Goal: Information Seeking & Learning: Check status

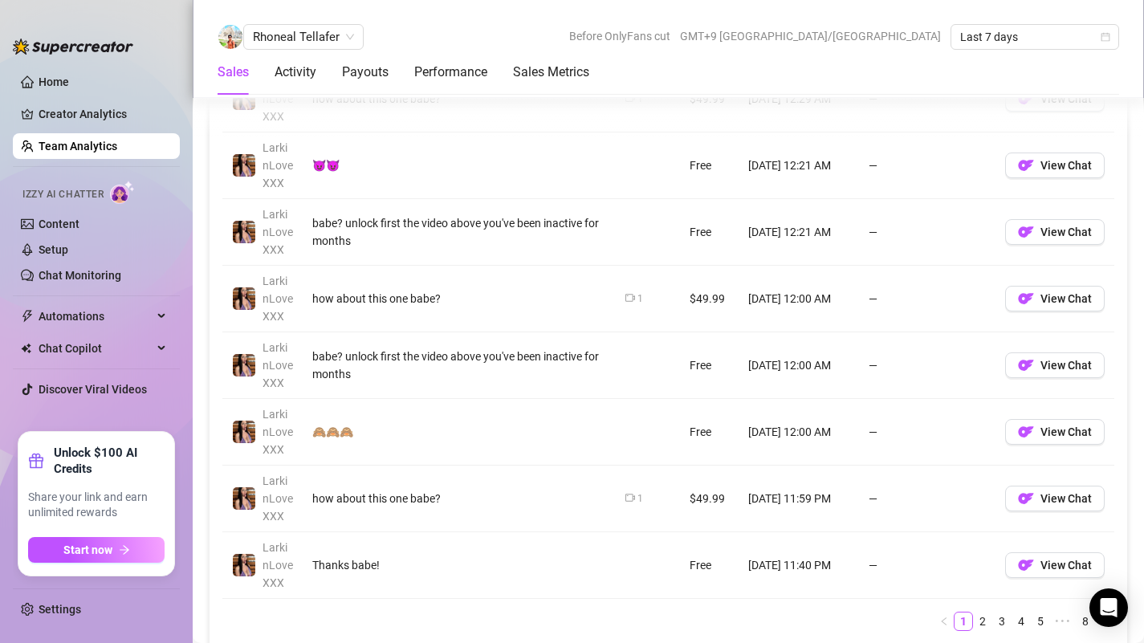
scroll to position [1401, 0]
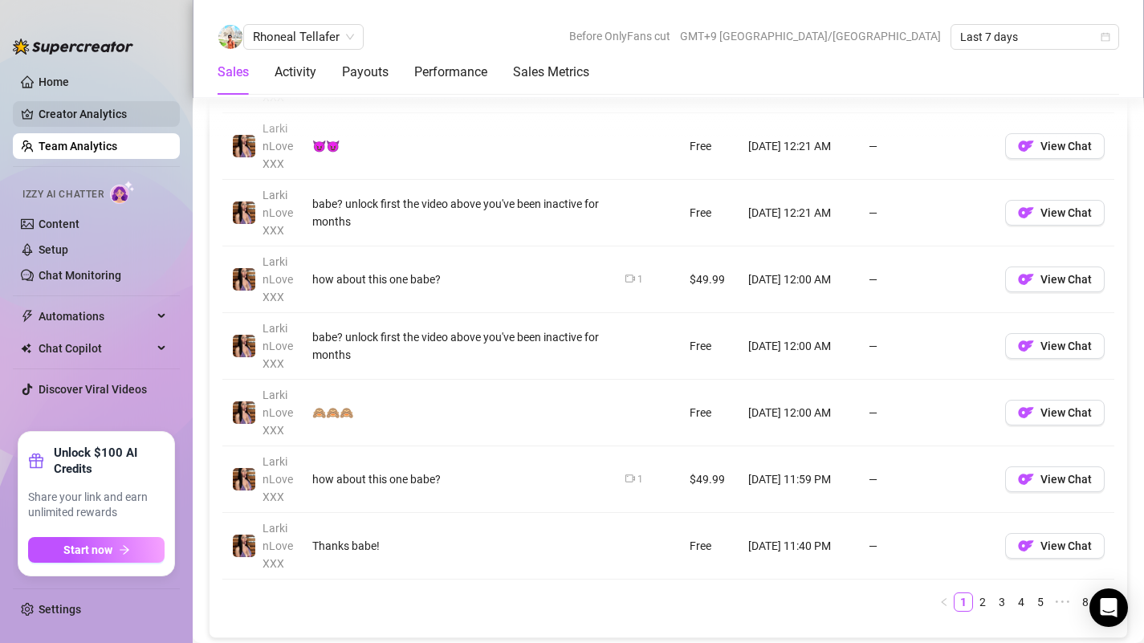
click at [117, 116] on link "Creator Analytics" at bounding box center [103, 114] width 128 height 26
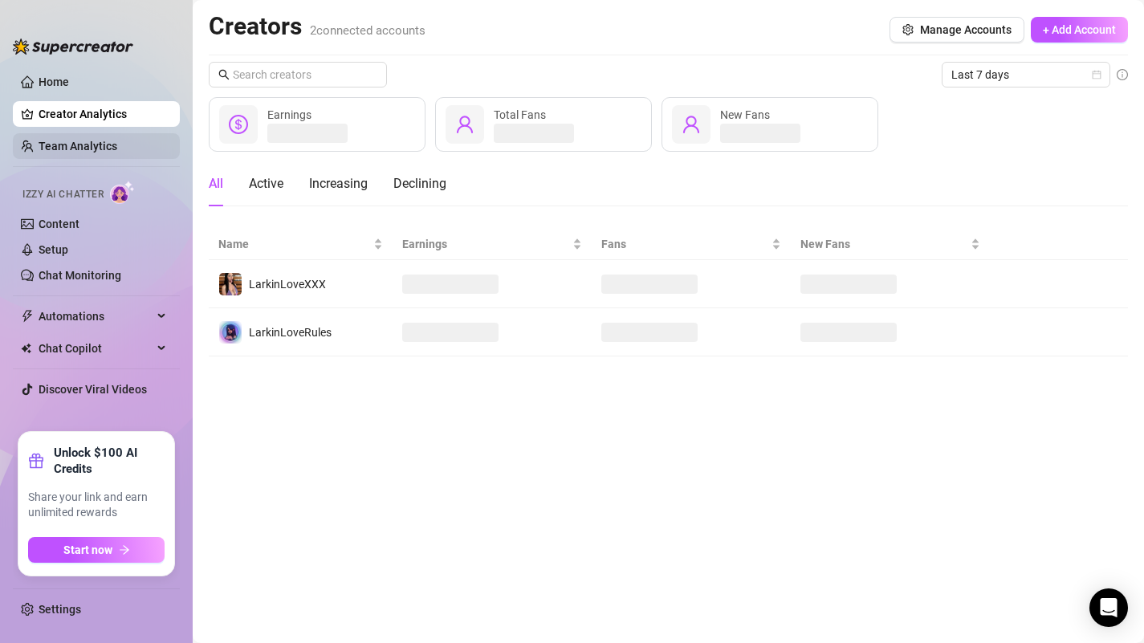
click at [107, 141] on link "Team Analytics" at bounding box center [78, 146] width 79 height 13
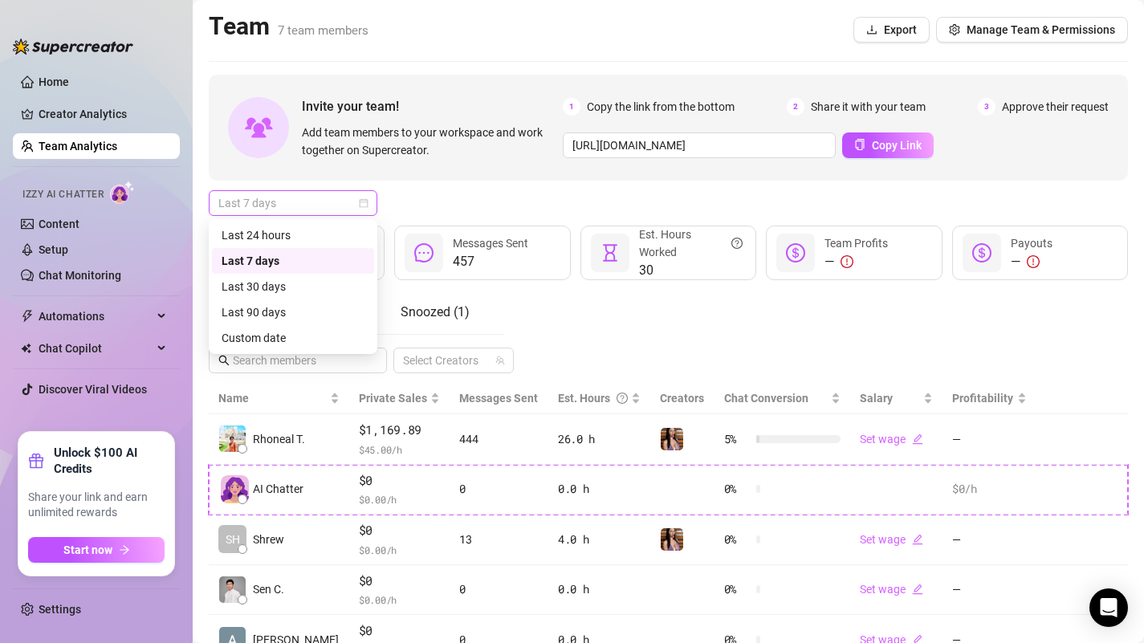
click at [267, 209] on span "Last 7 days" at bounding box center [292, 203] width 149 height 24
click at [262, 284] on div "Last 30 days" at bounding box center [293, 287] width 143 height 18
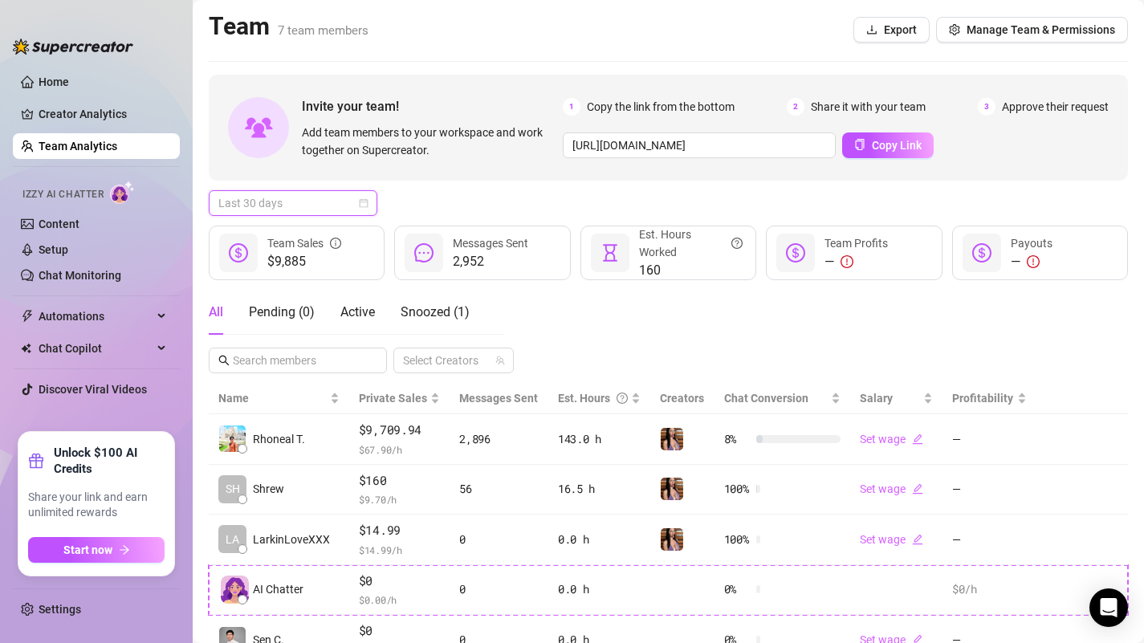
click at [307, 198] on span "Last 30 days" at bounding box center [292, 203] width 149 height 24
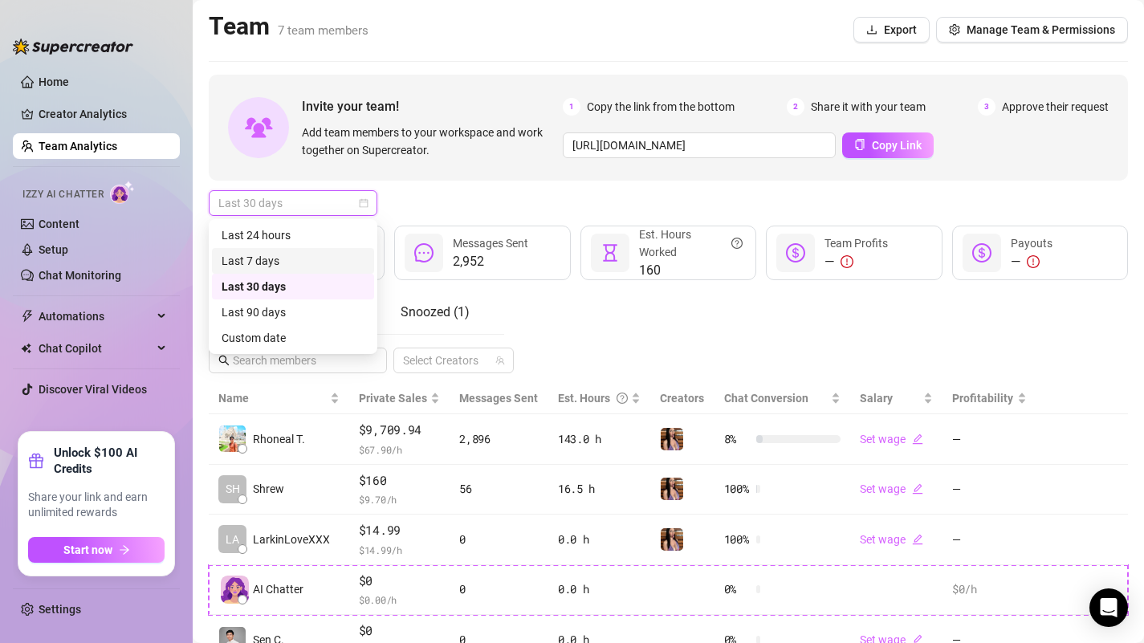
click at [283, 252] on div "Last 7 days" at bounding box center [293, 261] width 143 height 18
